Goal: Information Seeking & Learning: Learn about a topic

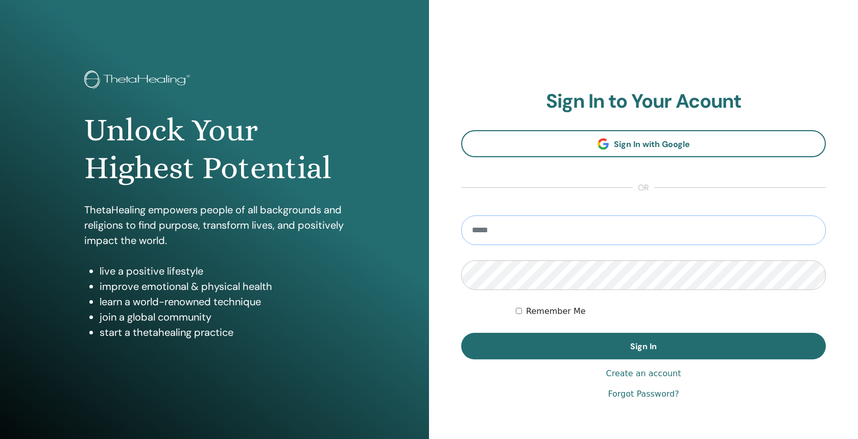
type input "**********"
click at [643, 346] on button "Sign In" at bounding box center [643, 346] width 365 height 27
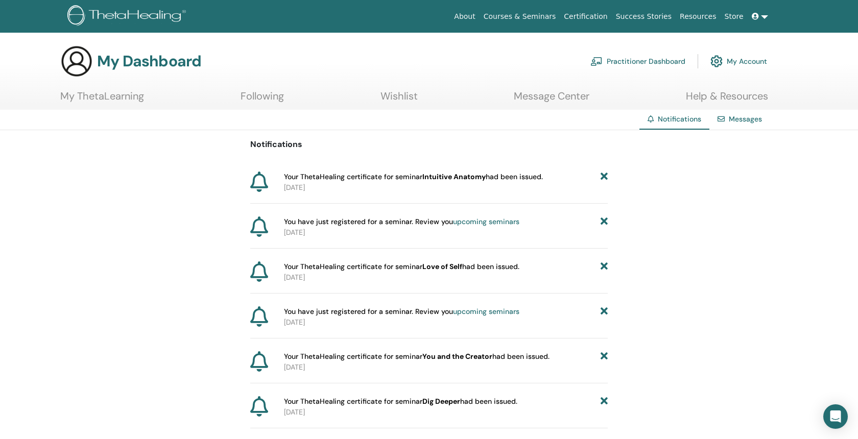
click at [598, 22] on link "Certification" at bounding box center [586, 16] width 52 height 19
click at [760, 21] on link at bounding box center [760, 16] width 25 height 19
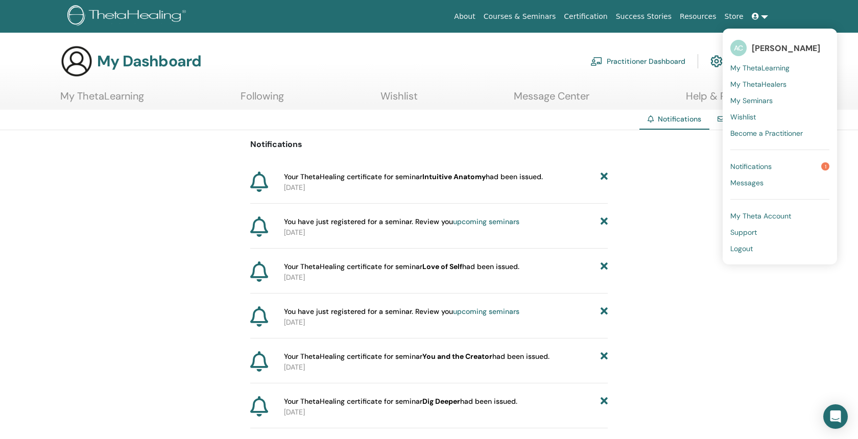
click at [780, 70] on span "My ThetaLearning" at bounding box center [759, 67] width 59 height 9
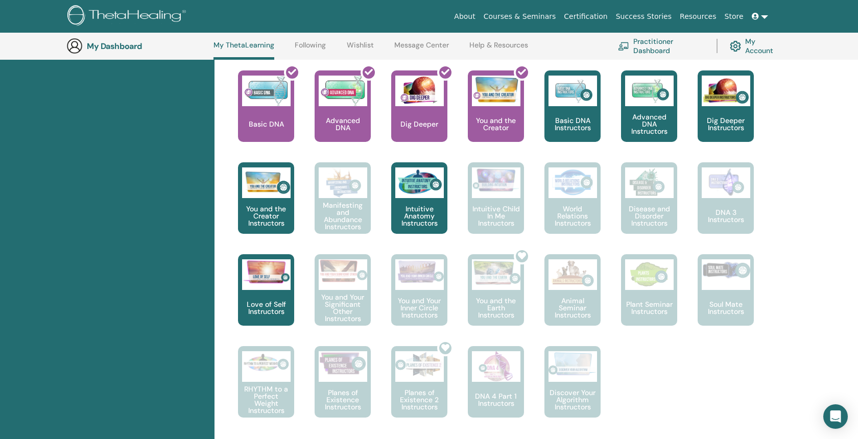
scroll to position [419, 0]
click at [414, 214] on p "Intuitive Anatomy Instructors" at bounding box center [419, 215] width 56 height 21
